Goal: Task Accomplishment & Management: Complete application form

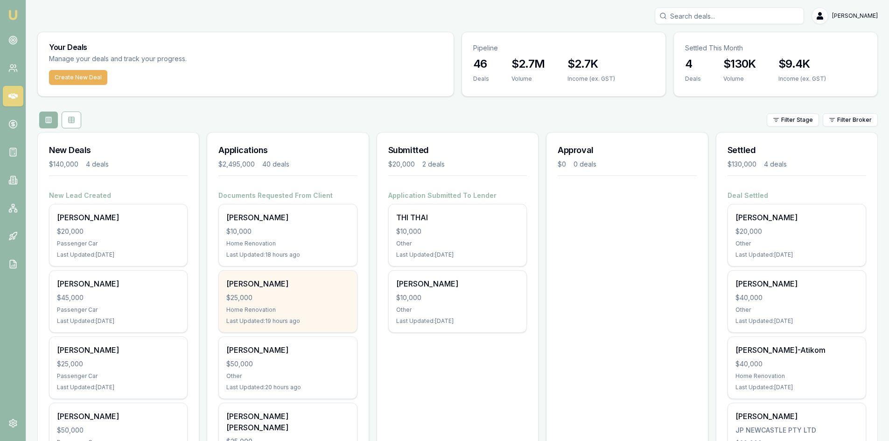
click at [264, 304] on div "Tuan Pham $25,000 Home Renovation Last Updated: 19 hours ago" at bounding box center [288, 302] width 138 height 62
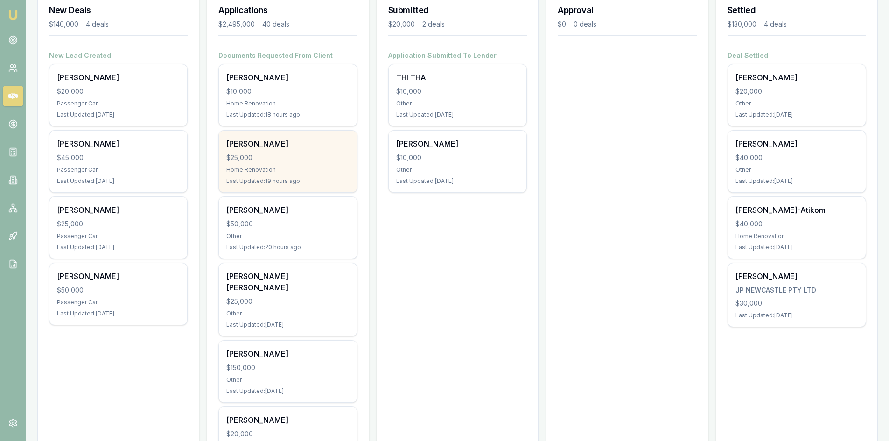
scroll to position [187, 0]
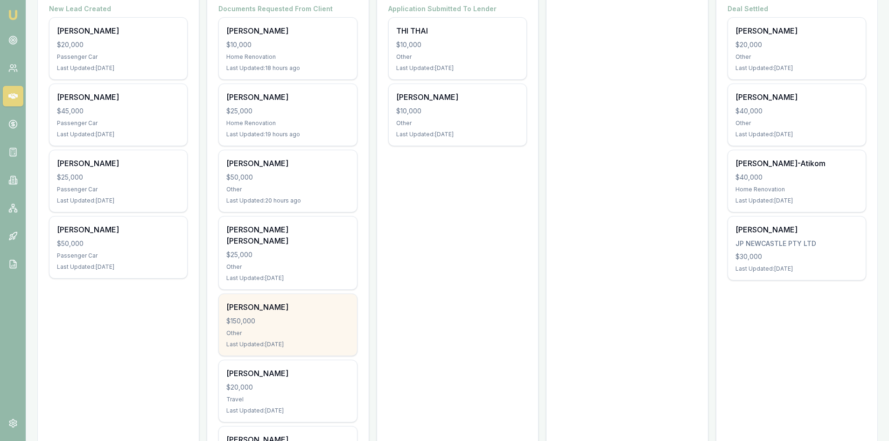
click at [282, 316] on div "$150,000" at bounding box center [287, 320] width 123 height 9
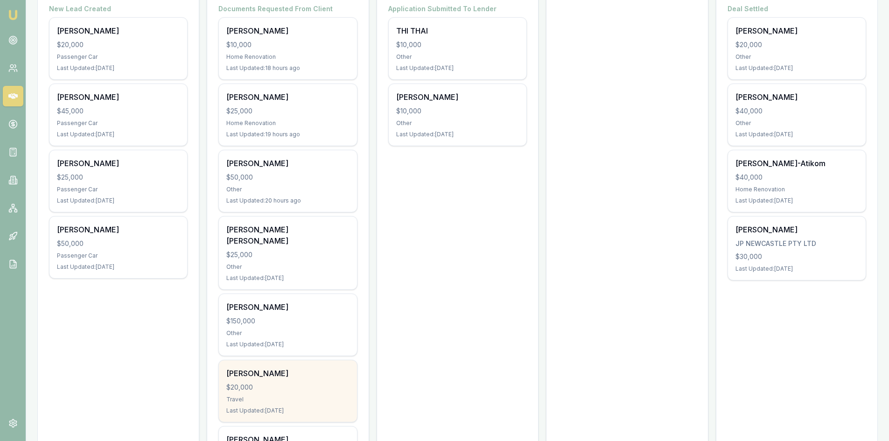
click at [274, 396] on div "Travel" at bounding box center [287, 399] width 123 height 7
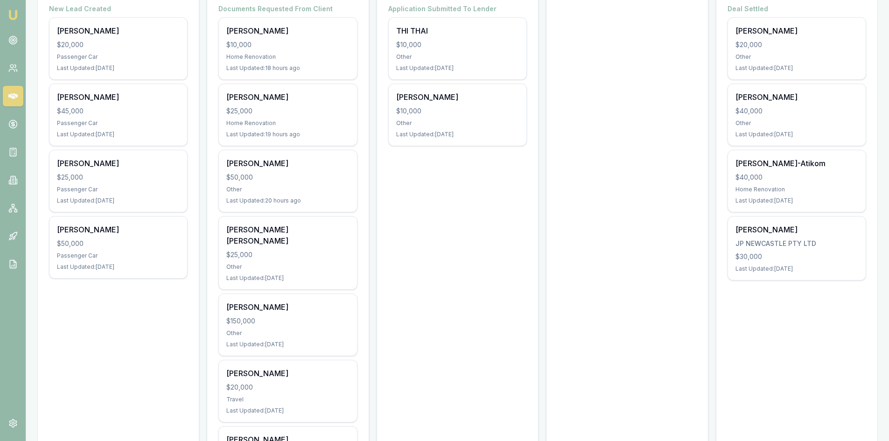
scroll to position [47, 0]
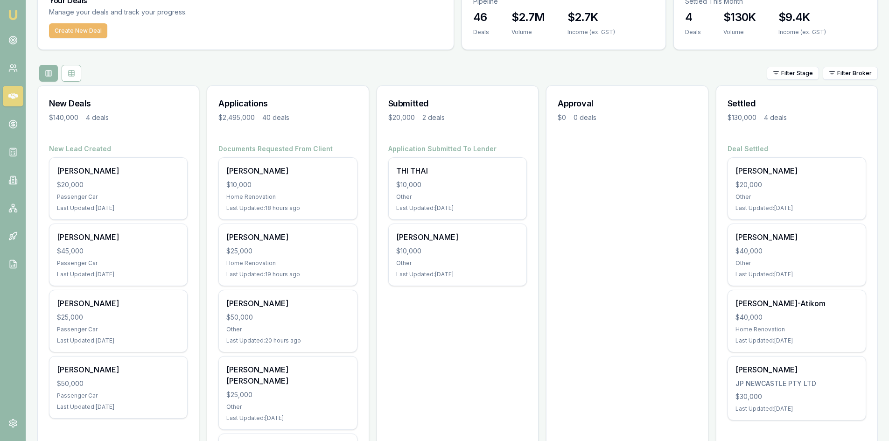
click at [75, 31] on button "Create New Deal" at bounding box center [78, 30] width 58 height 15
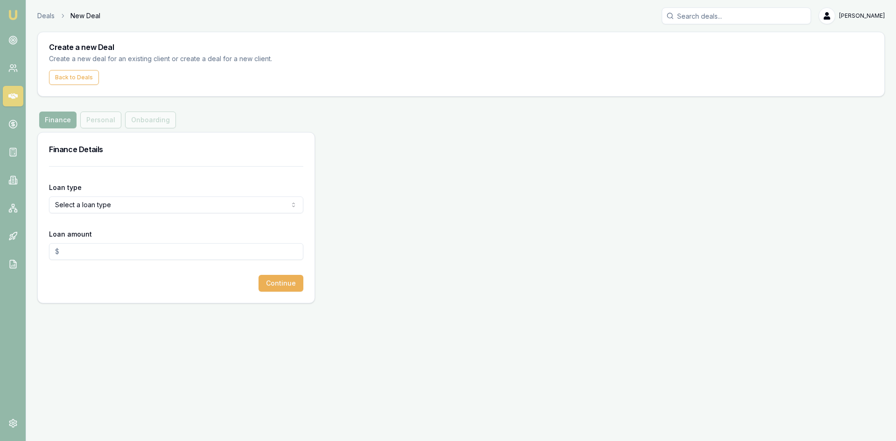
click at [94, 256] on input "Loan amount" at bounding box center [176, 251] width 254 height 17
click at [93, 210] on html "Emu Broker Deals New Deal Steven Nguyen Toggle Menu Create a new Deal Create a …" at bounding box center [448, 220] width 896 height 441
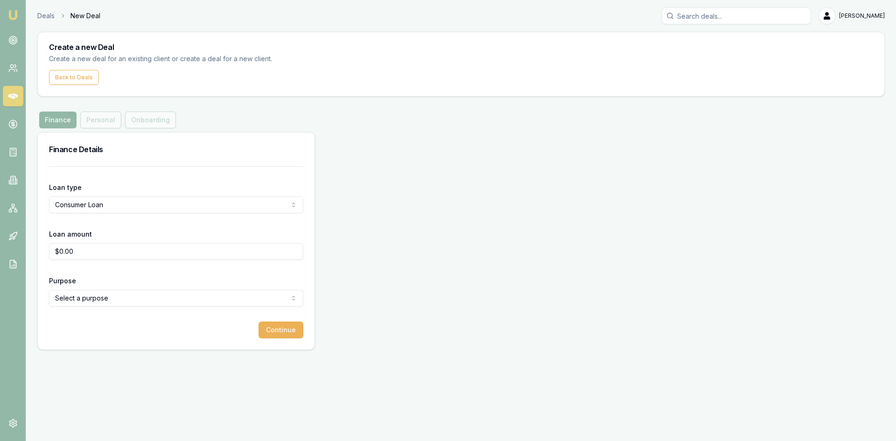
click at [90, 255] on input "$0.00" at bounding box center [176, 251] width 254 height 17
type input "$"
click at [76, 335] on div "Continue" at bounding box center [176, 330] width 254 height 17
click at [100, 252] on input "$1,000.00" at bounding box center [176, 251] width 254 height 17
type input "$10,000.00"
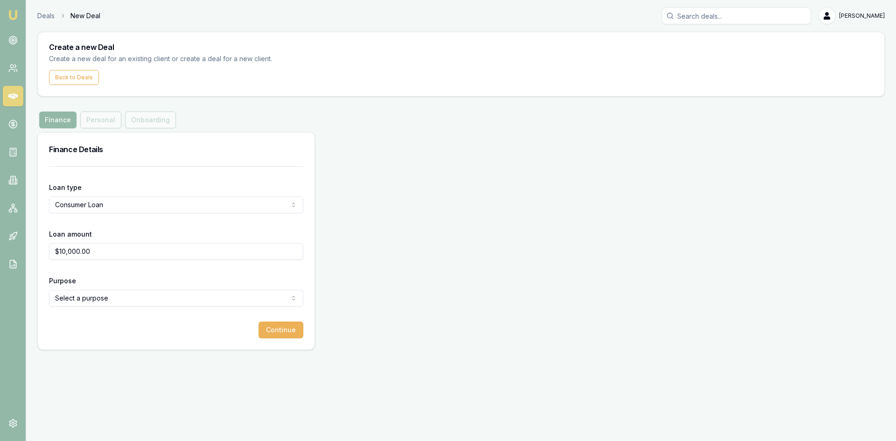
click at [106, 318] on form "Loan type Consumer Loan Consumer Loan Consumer Asset Commercial Loan Commercial…" at bounding box center [176, 252] width 254 height 172
click at [105, 306] on html "Emu Broker Deals New Deal Steven Nguyen Toggle Menu Create a new Deal Create a …" at bounding box center [448, 220] width 896 height 441
select select "OTHER"
click at [286, 333] on button "Continue" at bounding box center [281, 330] width 45 height 17
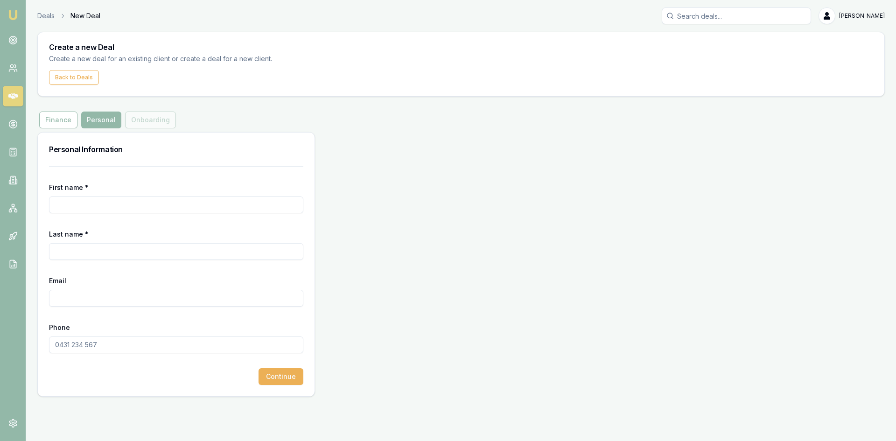
click at [70, 207] on input "First name *" at bounding box center [176, 204] width 254 height 17
click at [91, 204] on input "First name *" at bounding box center [176, 204] width 254 height 17
type input "FURKAN"
type input "CELIK"
click at [72, 298] on input "Email" at bounding box center [176, 298] width 254 height 17
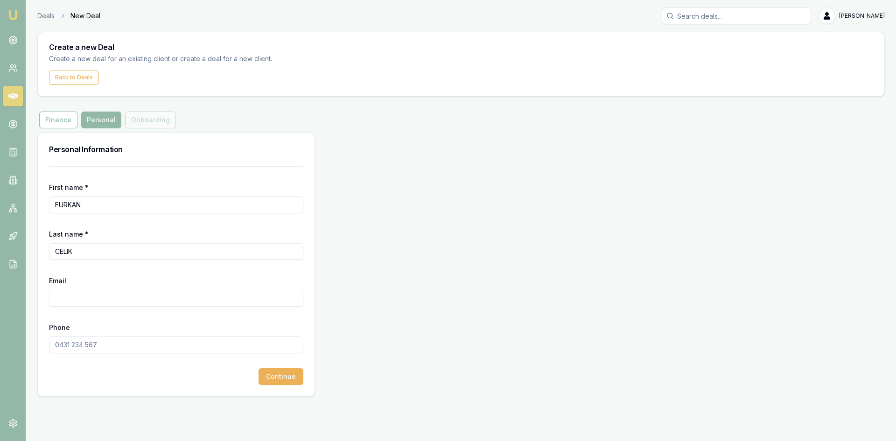
paste input "furkzcelik@gmail.com"
type input "furkzcelik@gmail.com"
click at [111, 347] on input "Phone" at bounding box center [176, 344] width 254 height 17
type input "0407 433 436"
click at [127, 397] on div "Deals New Deal Steven Nguyen Toggle Menu Create a new Deal Create a new deal fo…" at bounding box center [448, 202] width 896 height 404
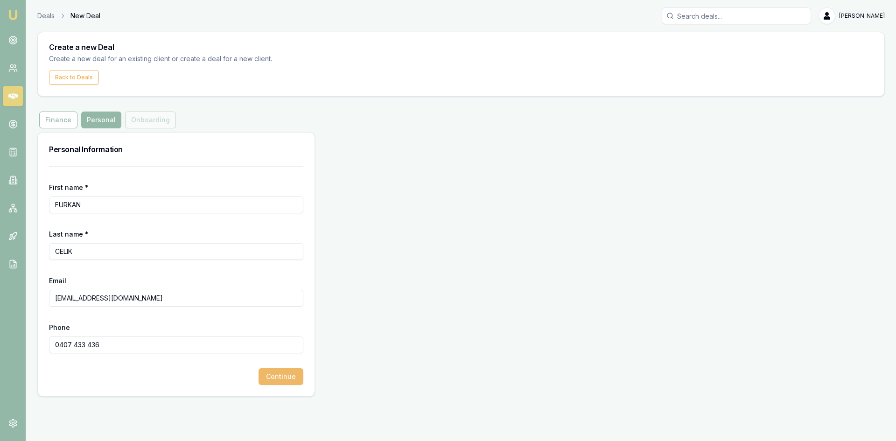
click at [298, 375] on button "Continue" at bounding box center [281, 376] width 45 height 17
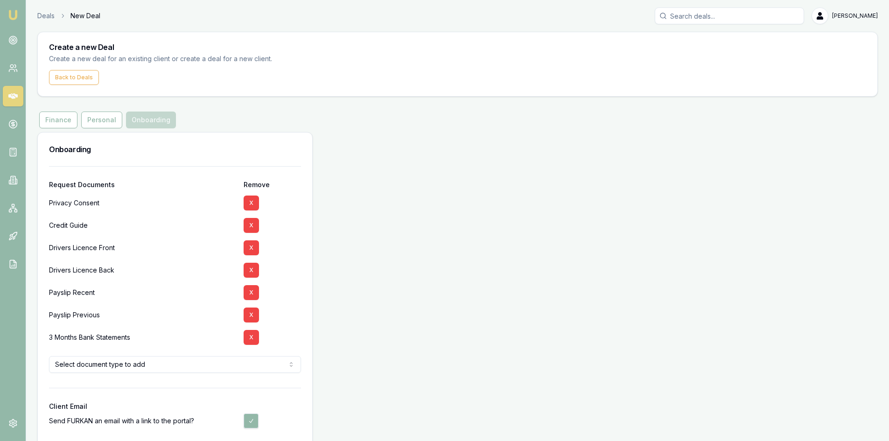
scroll to position [42, 0]
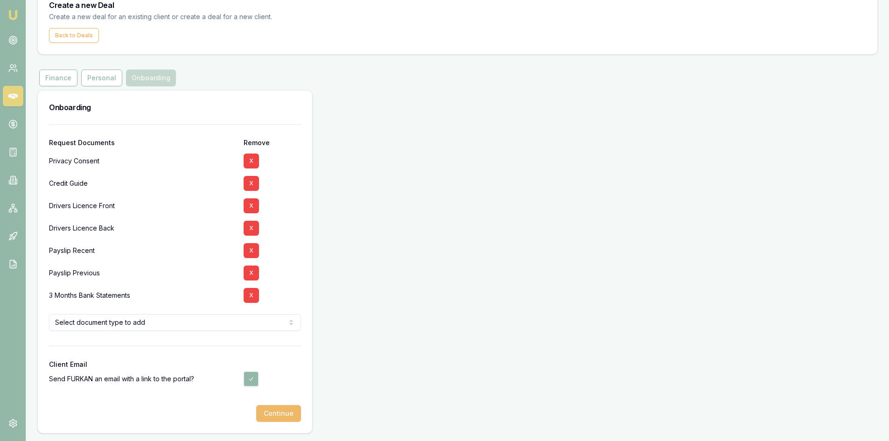
click at [274, 412] on button "Continue" at bounding box center [278, 413] width 45 height 17
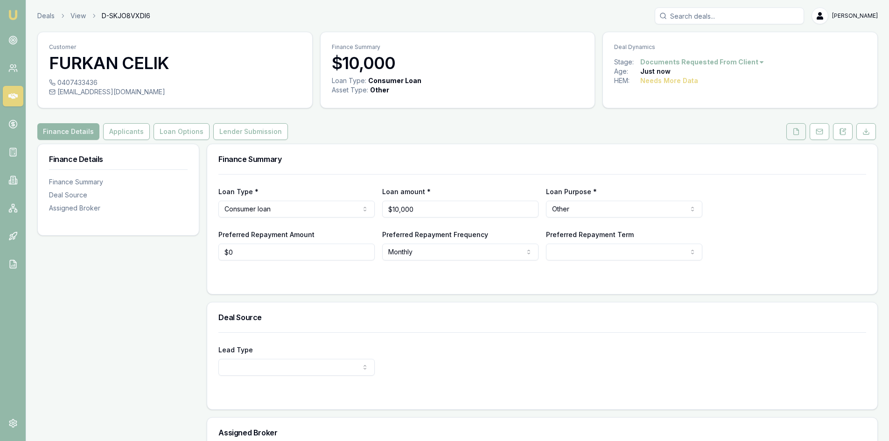
click at [800, 138] on button at bounding box center [796, 131] width 20 height 17
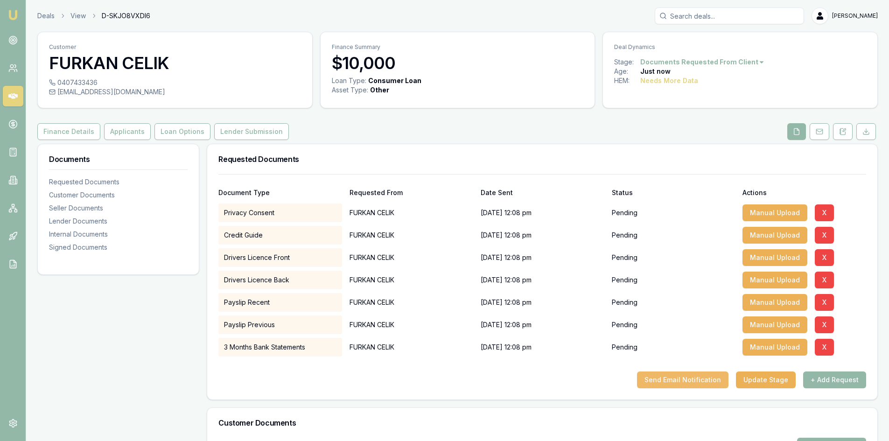
click at [671, 378] on button "Send Email Notification" at bounding box center [682, 379] width 91 height 17
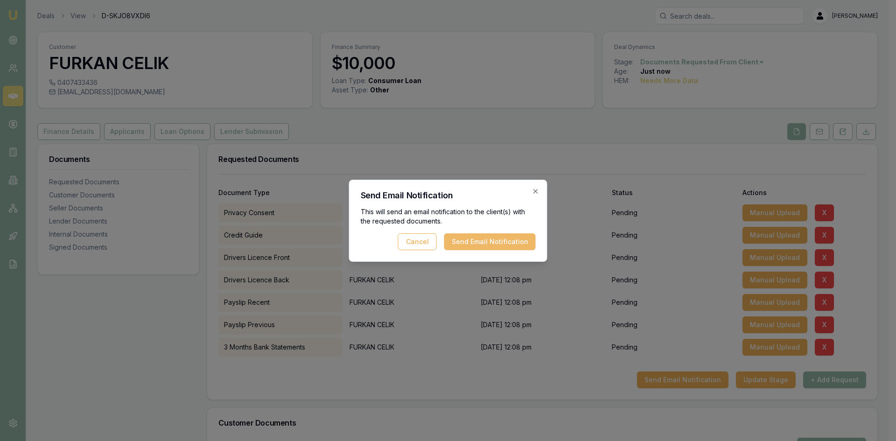
click at [520, 245] on button "Send Email Notification" at bounding box center [489, 241] width 91 height 17
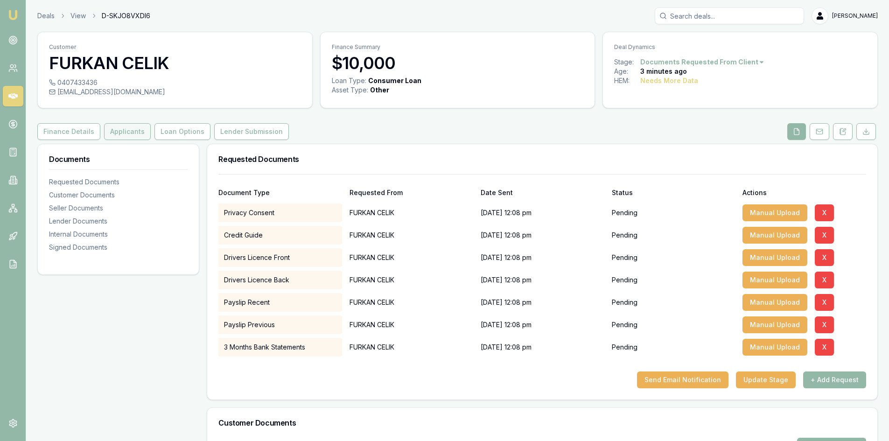
click at [120, 134] on button "Applicants" at bounding box center [127, 131] width 47 height 17
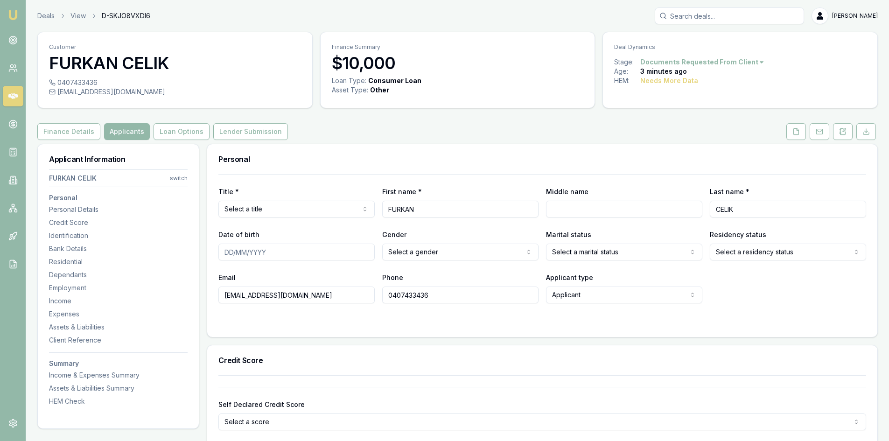
click at [303, 318] on form "Title * Select a title Mr Mrs Miss Ms Dr Prof First name * FURKAN Middle name L…" at bounding box center [542, 250] width 648 height 152
click at [14, 68] on icon at bounding box center [12, 67] width 9 height 9
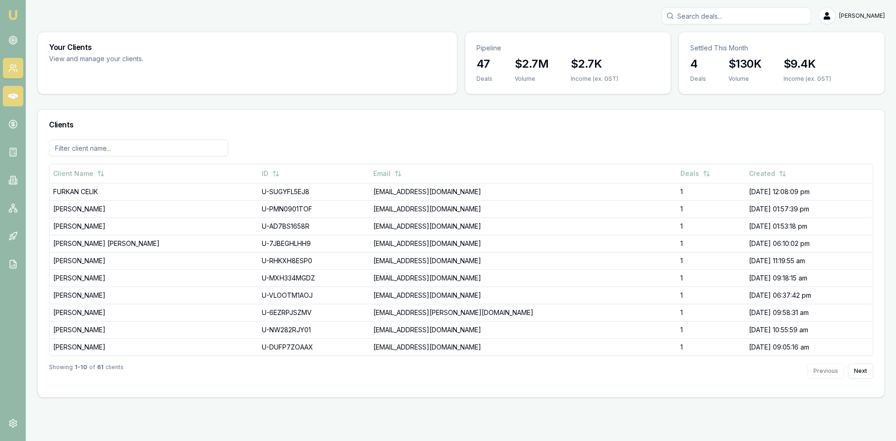
click at [11, 96] on icon at bounding box center [12, 95] width 9 height 9
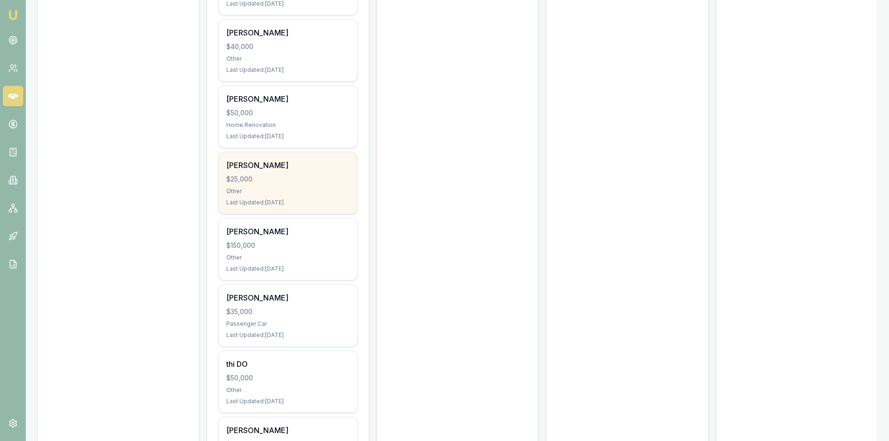
scroll to position [1027, 0]
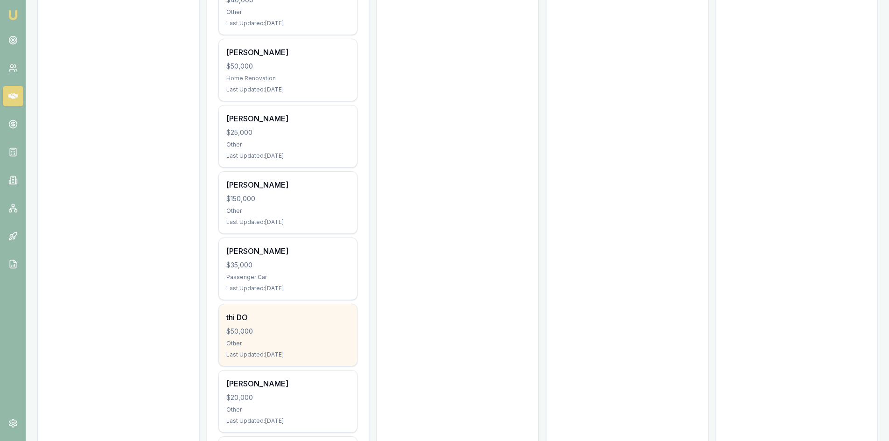
click at [287, 312] on div "thi DO $50,000 Other Last Updated: 11 days ago" at bounding box center [288, 335] width 138 height 62
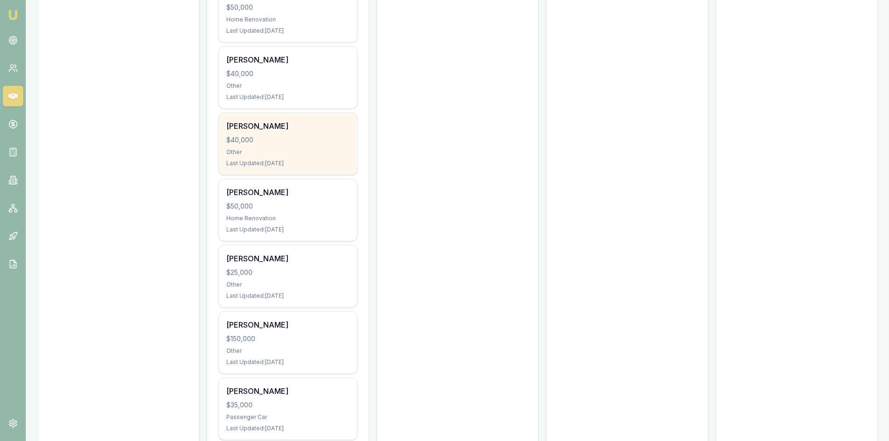
scroll to position [793, 0]
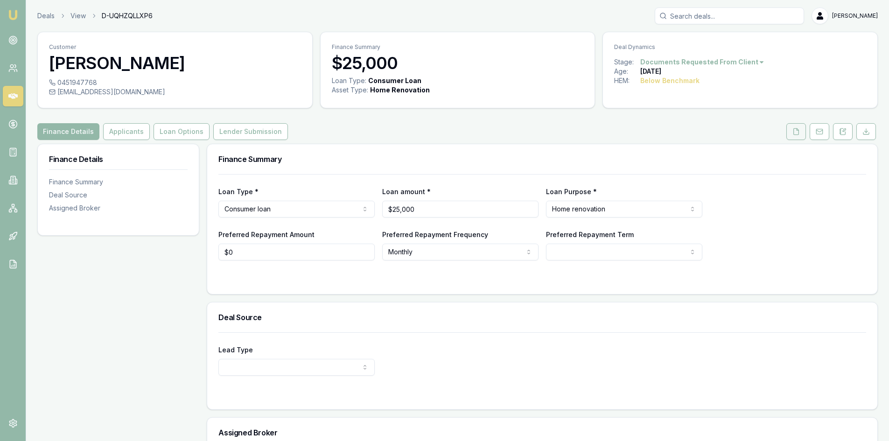
drag, startPoint x: 804, startPoint y: 128, endPoint x: 798, endPoint y: 131, distance: 7.1
click at [804, 128] on button at bounding box center [796, 131] width 20 height 17
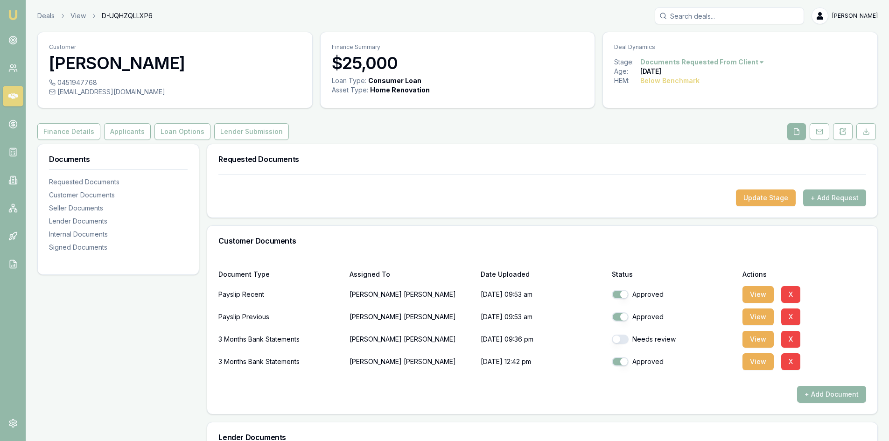
scroll to position [140, 0]
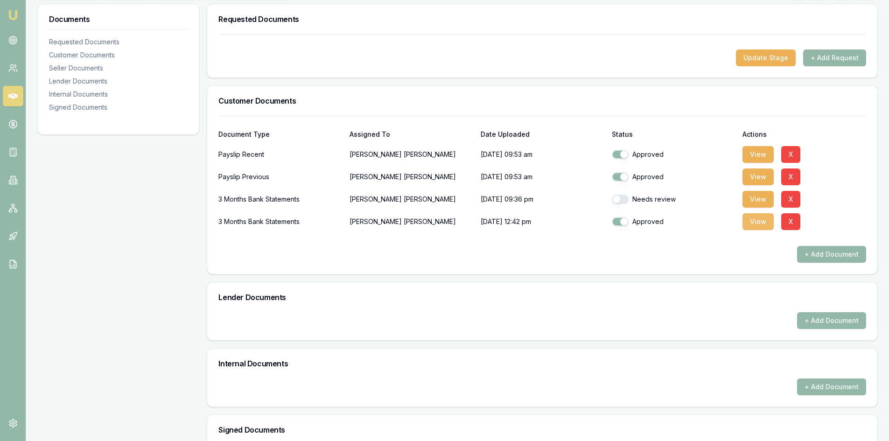
click at [763, 222] on button "View" at bounding box center [758, 221] width 31 height 17
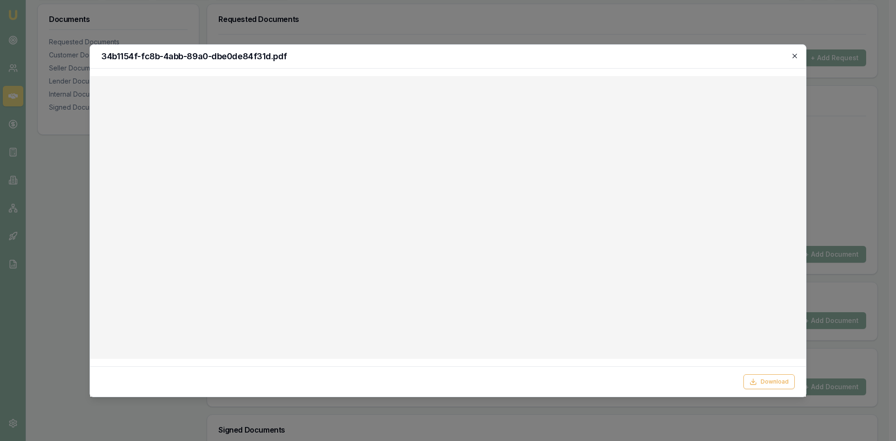
click at [798, 56] on icon "button" at bounding box center [794, 55] width 7 height 7
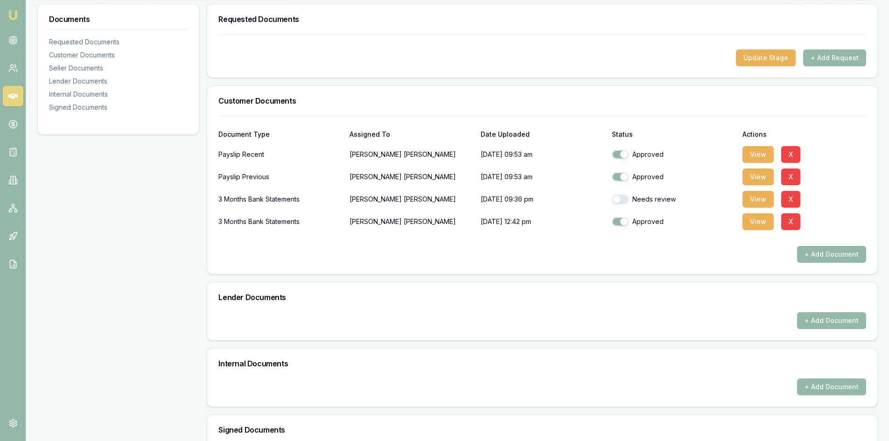
scroll to position [0, 0]
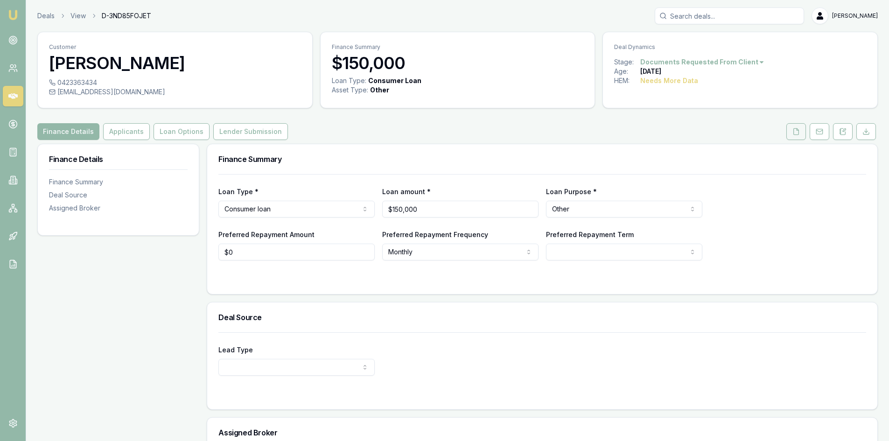
click at [794, 137] on button at bounding box center [796, 131] width 20 height 17
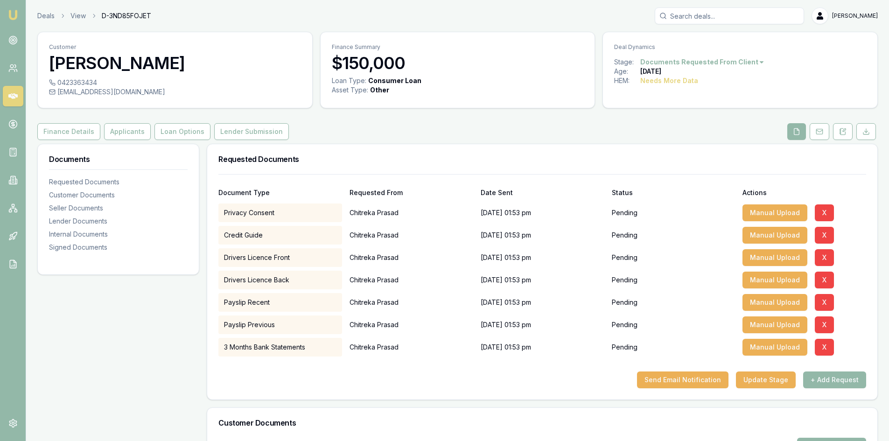
scroll to position [47, 0]
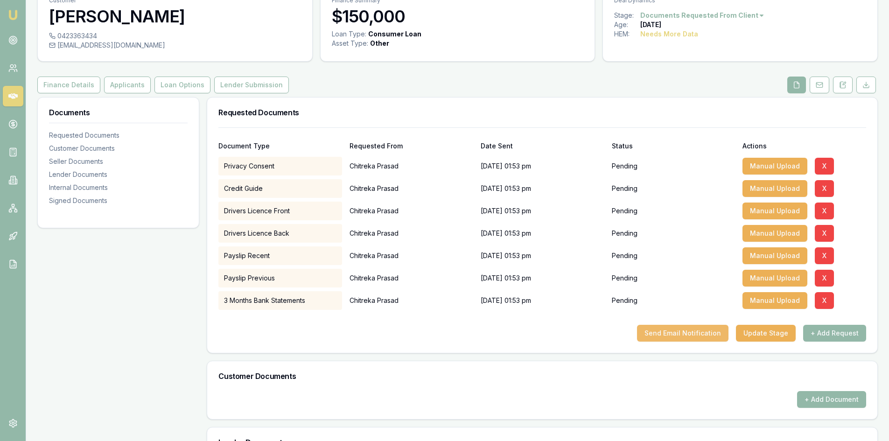
click at [688, 333] on button "Send Email Notification" at bounding box center [682, 333] width 91 height 17
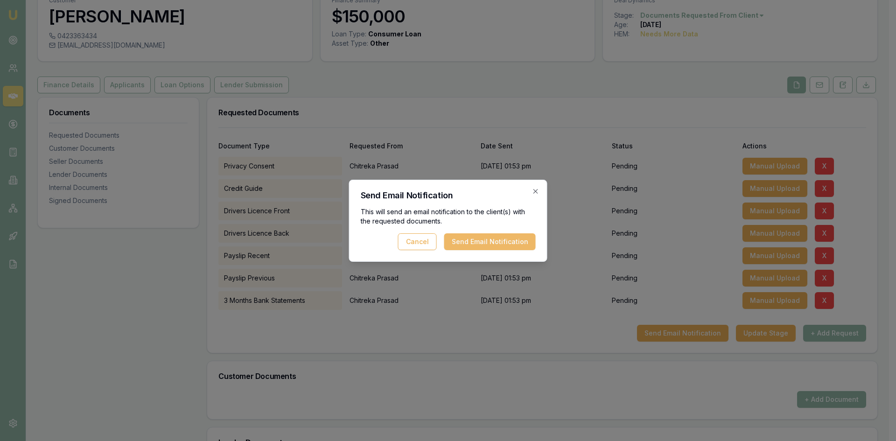
click at [507, 247] on button "Send Email Notification" at bounding box center [489, 241] width 91 height 17
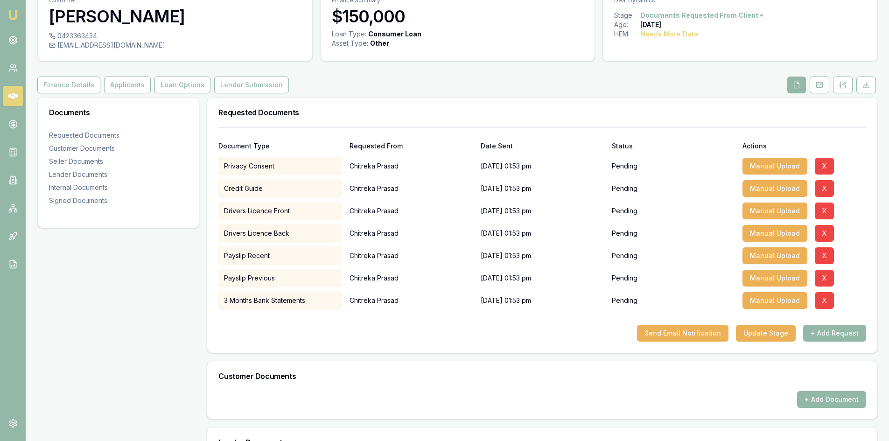
scroll to position [0, 0]
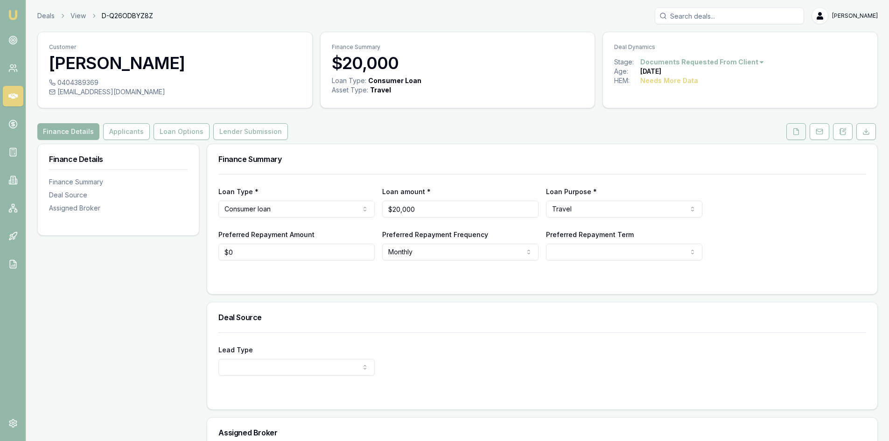
click at [799, 138] on button at bounding box center [796, 131] width 20 height 17
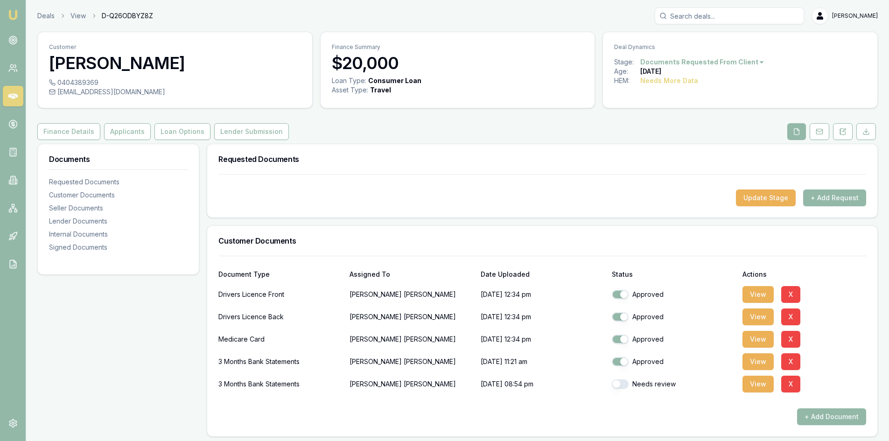
scroll to position [93, 0]
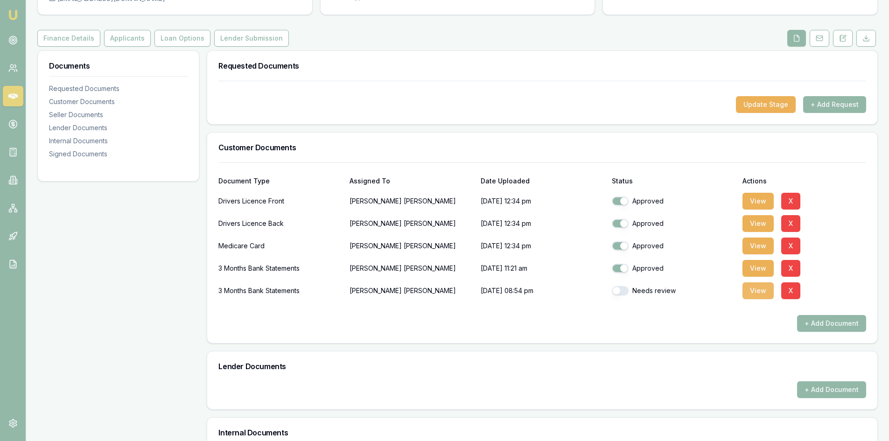
click at [754, 292] on button "View" at bounding box center [758, 290] width 31 height 17
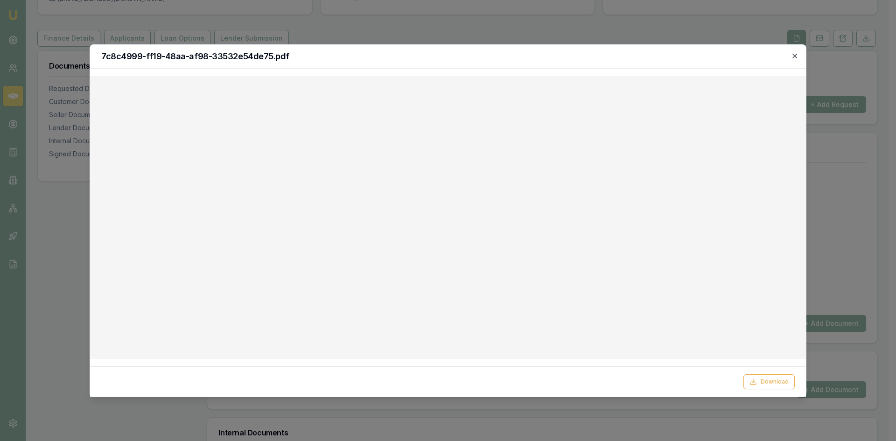
click at [793, 55] on icon "button" at bounding box center [794, 55] width 7 height 7
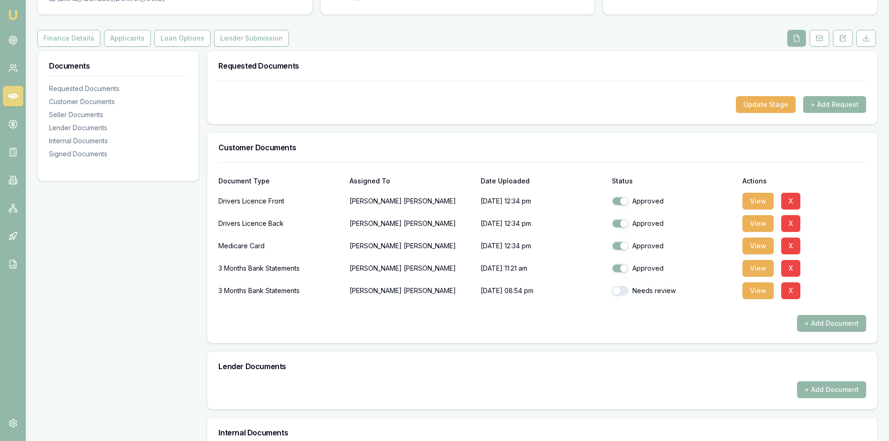
scroll to position [47, 0]
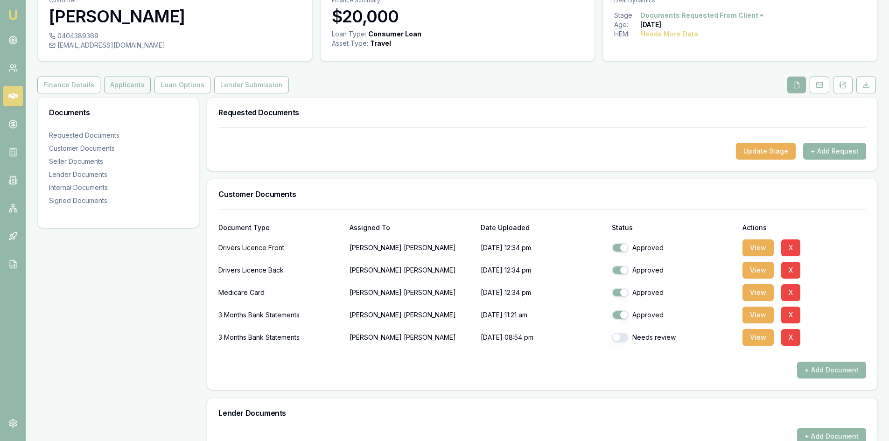
click at [133, 91] on button "Applicants" at bounding box center [127, 85] width 47 height 17
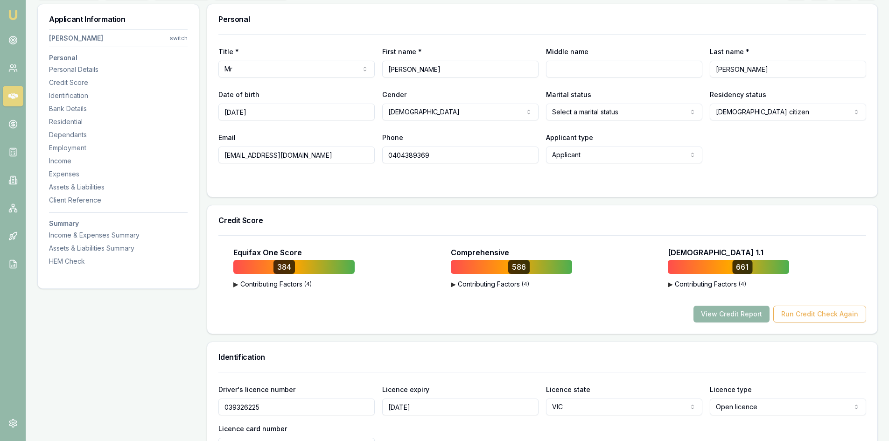
scroll to position [187, 0]
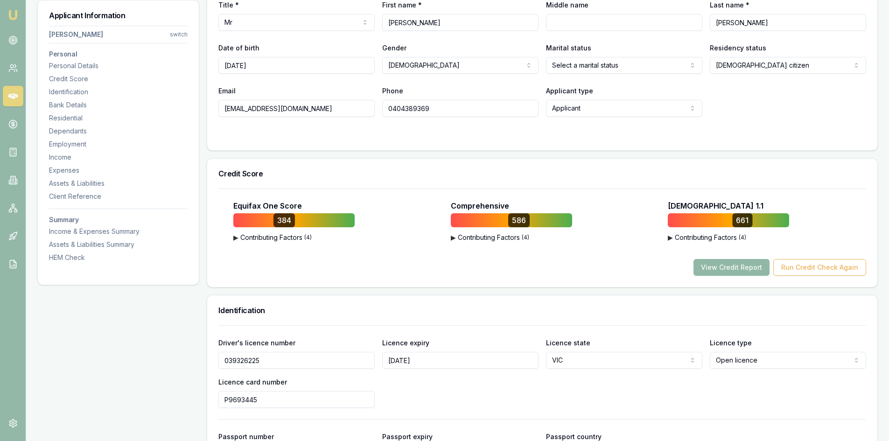
click at [728, 268] on button "View Credit Report" at bounding box center [731, 267] width 76 height 17
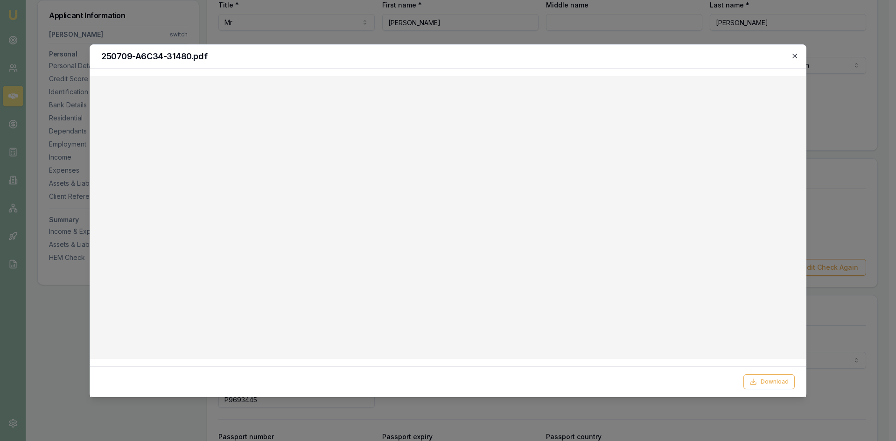
click at [797, 56] on icon "button" at bounding box center [794, 55] width 7 height 7
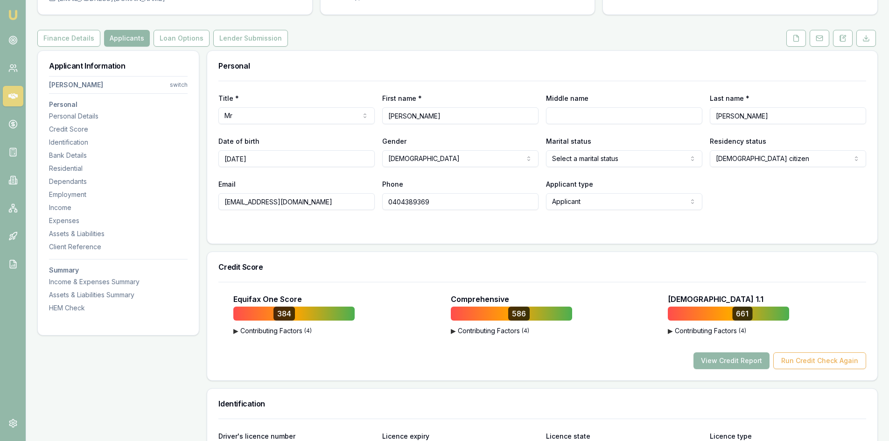
scroll to position [0, 0]
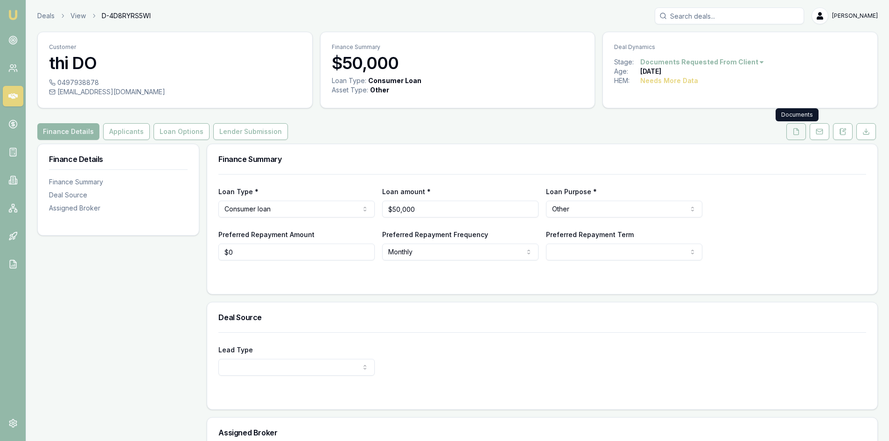
click at [800, 132] on button at bounding box center [796, 131] width 20 height 17
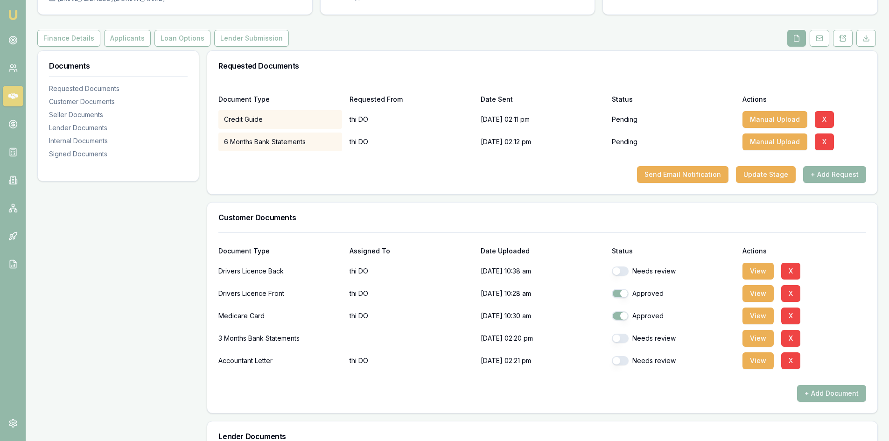
scroll to position [47, 0]
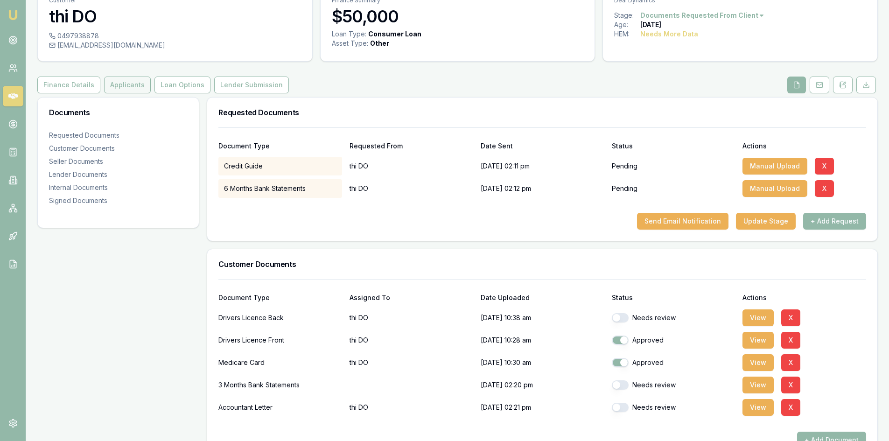
click at [113, 86] on button "Applicants" at bounding box center [127, 85] width 47 height 17
